Goal: Obtain resource: Download file/media

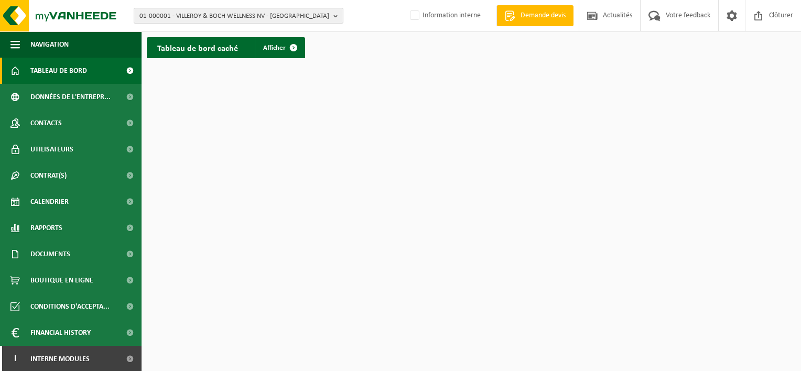
click at [198, 15] on span "01-000001 - VILLEROY & BOCH WELLNESS NV - [GEOGRAPHIC_DATA]" at bounding box center [234, 16] width 190 height 16
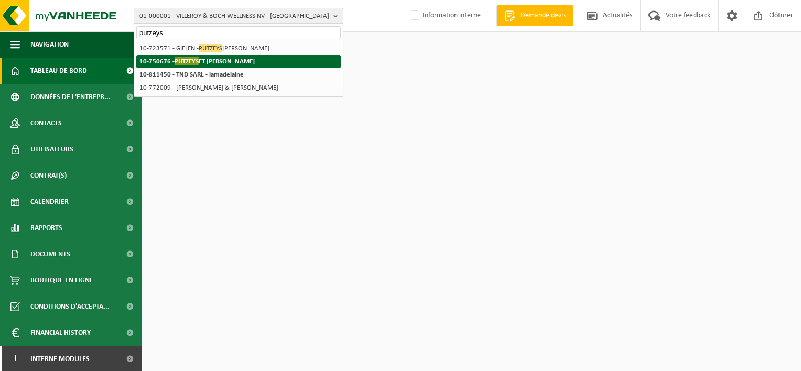
type input "putzeys"
click at [255, 58] on strong "10-750676 - [PERSON_NAME] ET [PERSON_NAME]" at bounding box center [196, 61] width 115 height 8
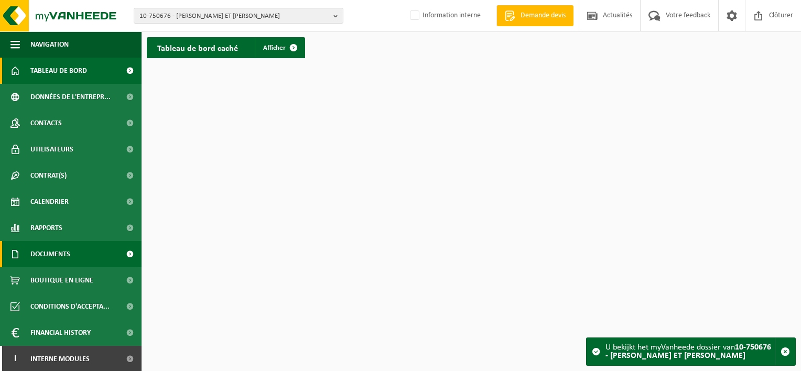
click at [77, 257] on link "Documents" at bounding box center [71, 254] width 142 height 26
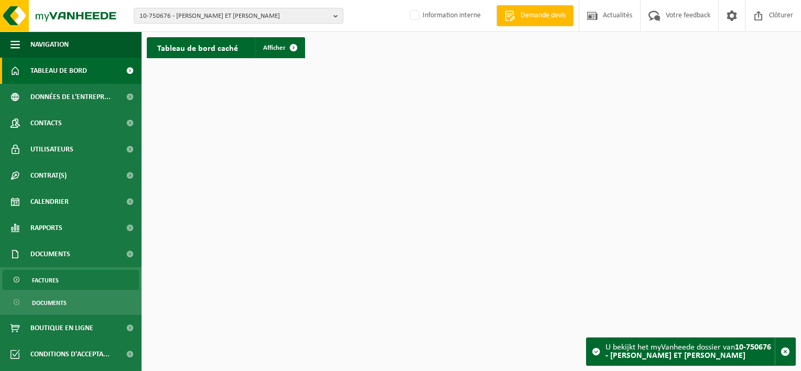
click at [74, 282] on link "Factures" at bounding box center [71, 280] width 136 height 20
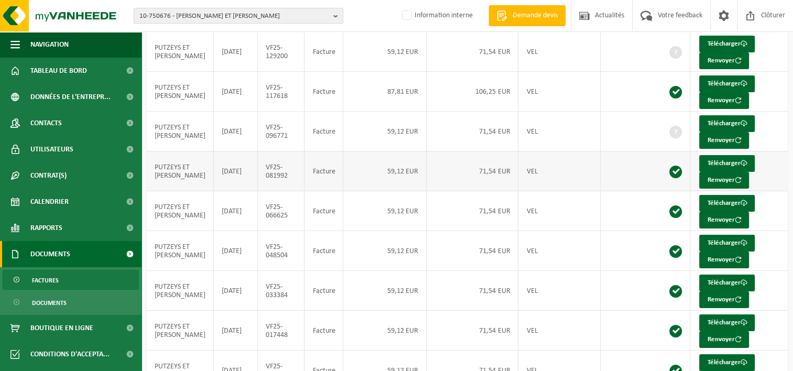
scroll to position [105, 0]
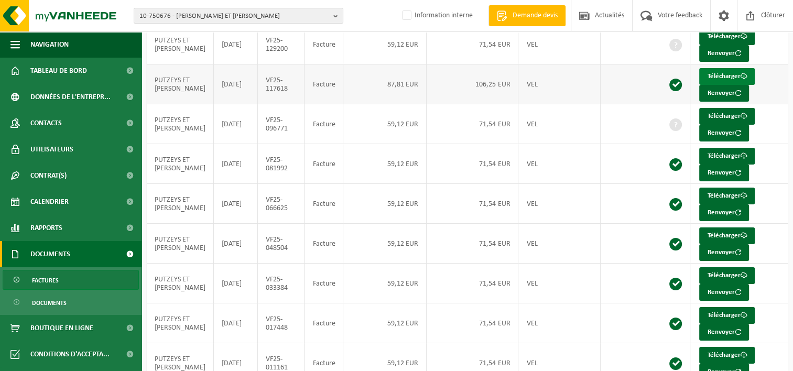
click at [725, 77] on link "Télécharger" at bounding box center [727, 76] width 56 height 17
click at [467, 82] on td "106,25 EUR" at bounding box center [473, 84] width 92 height 40
click at [721, 69] on link "Télécharger" at bounding box center [727, 76] width 56 height 17
click at [717, 131] on button "Renvoyer" at bounding box center [724, 133] width 50 height 17
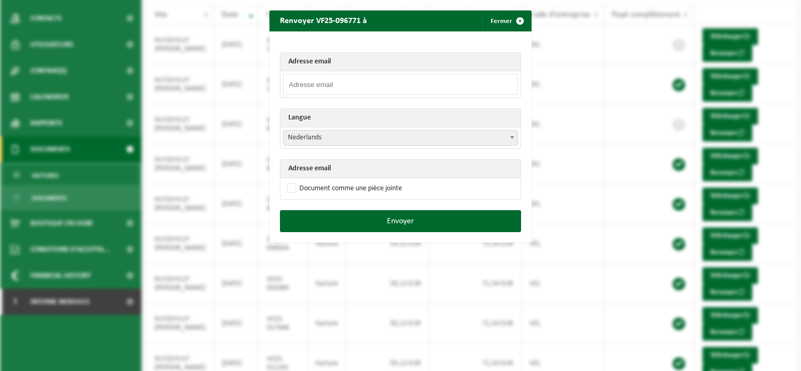
click at [362, 84] on input "email" at bounding box center [400, 84] width 235 height 21
click at [514, 17] on span "button" at bounding box center [520, 20] width 21 height 21
